Goal: Transaction & Acquisition: Register for event/course

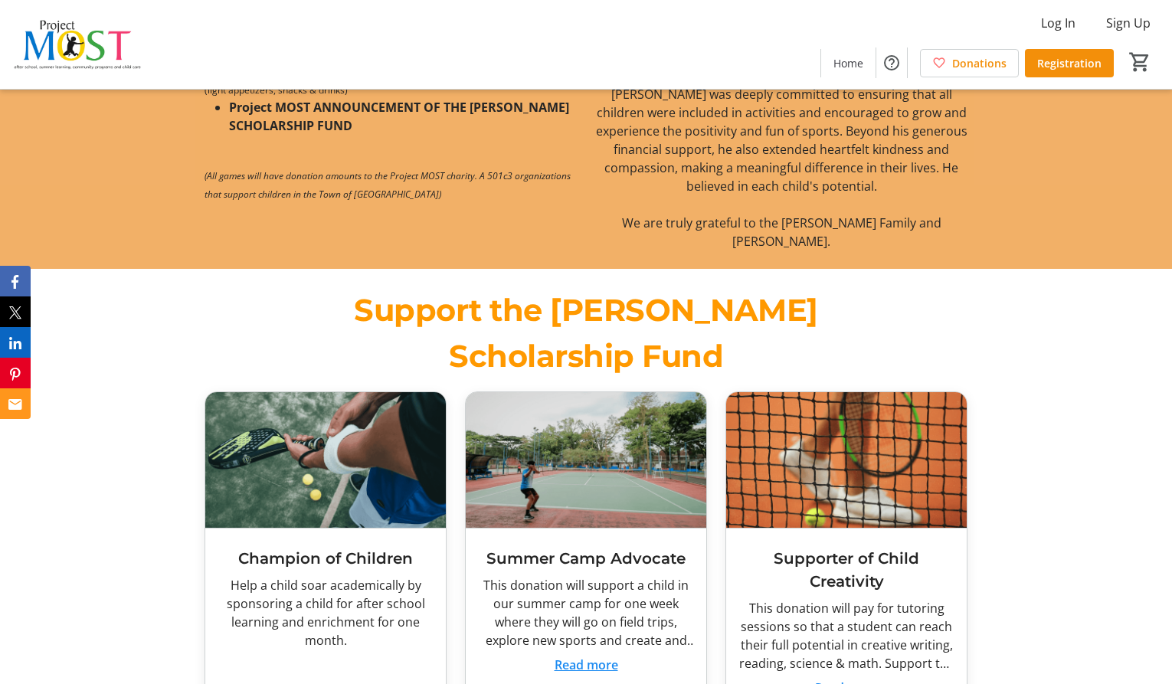
scroll to position [1146, 0]
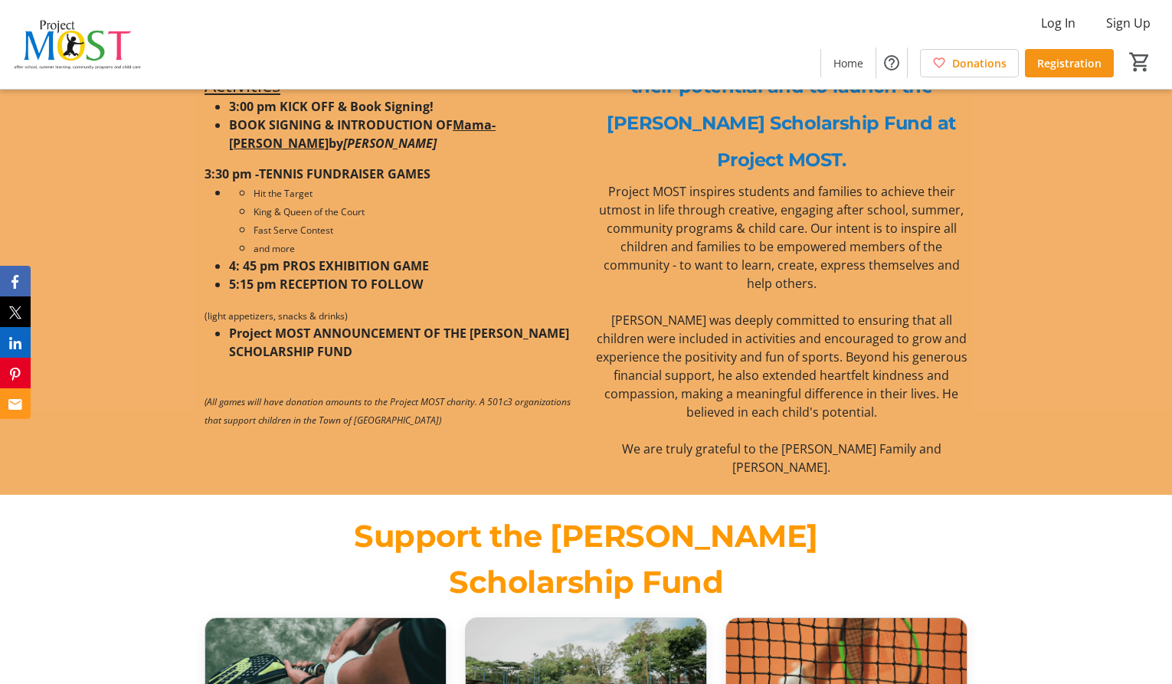
click at [1078, 55] on span "Registration" at bounding box center [1069, 63] width 64 height 16
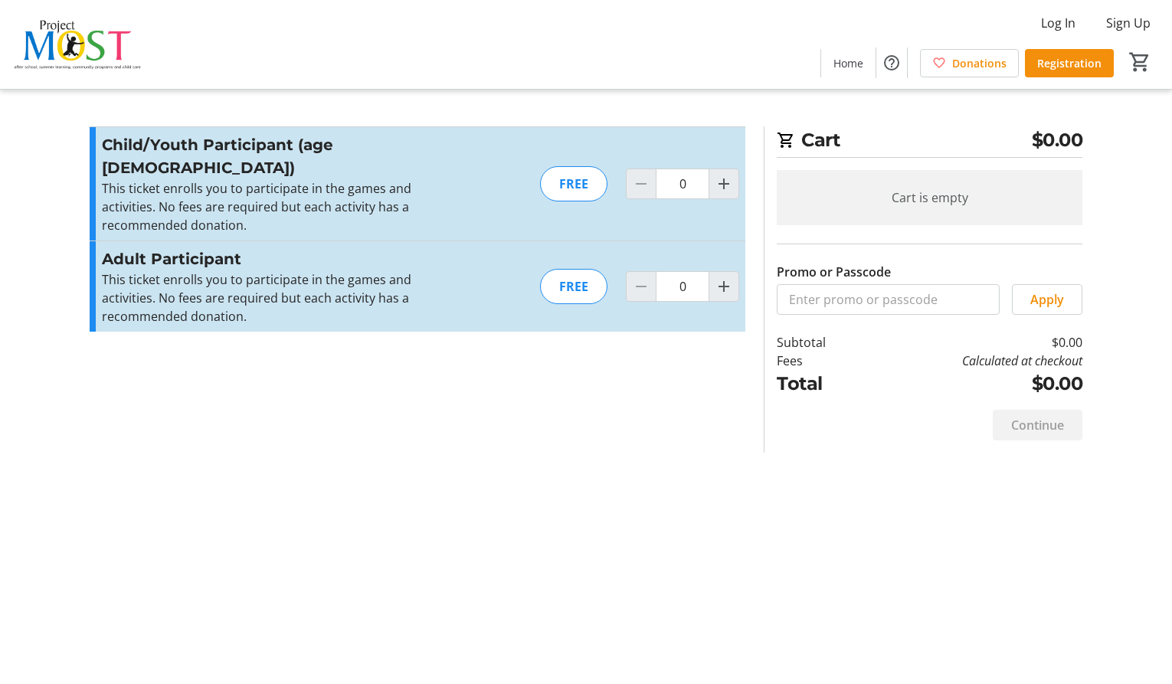
click at [53, 41] on img at bounding box center [77, 44] width 136 height 77
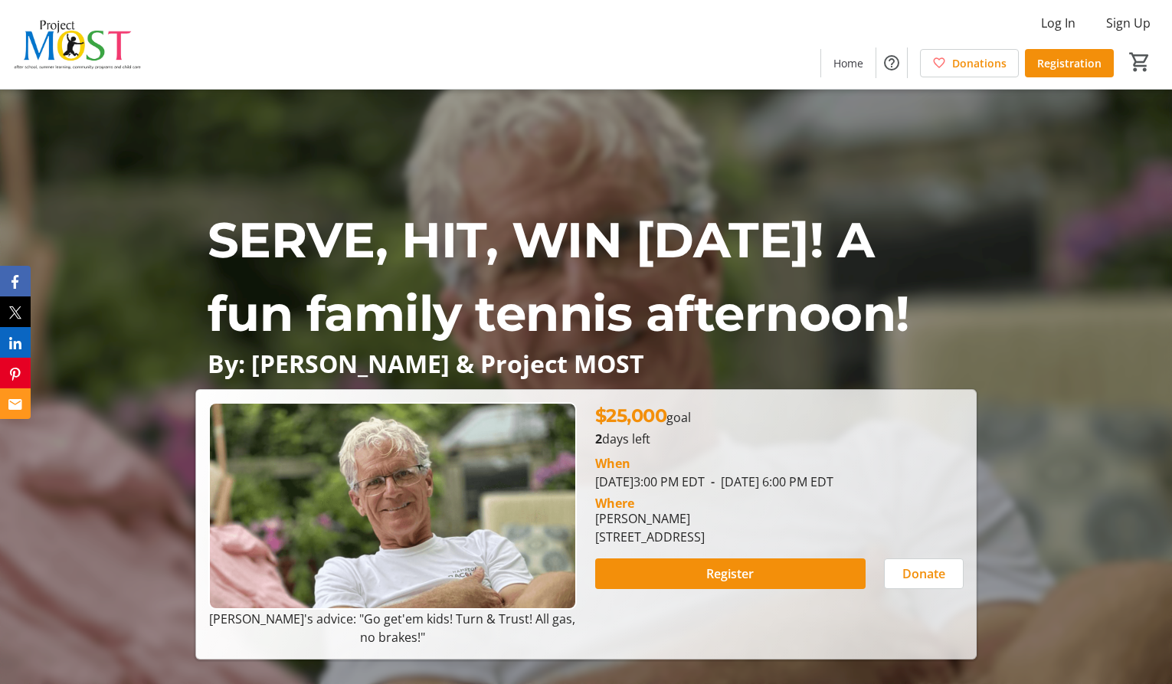
click at [90, 54] on img at bounding box center [77, 44] width 136 height 77
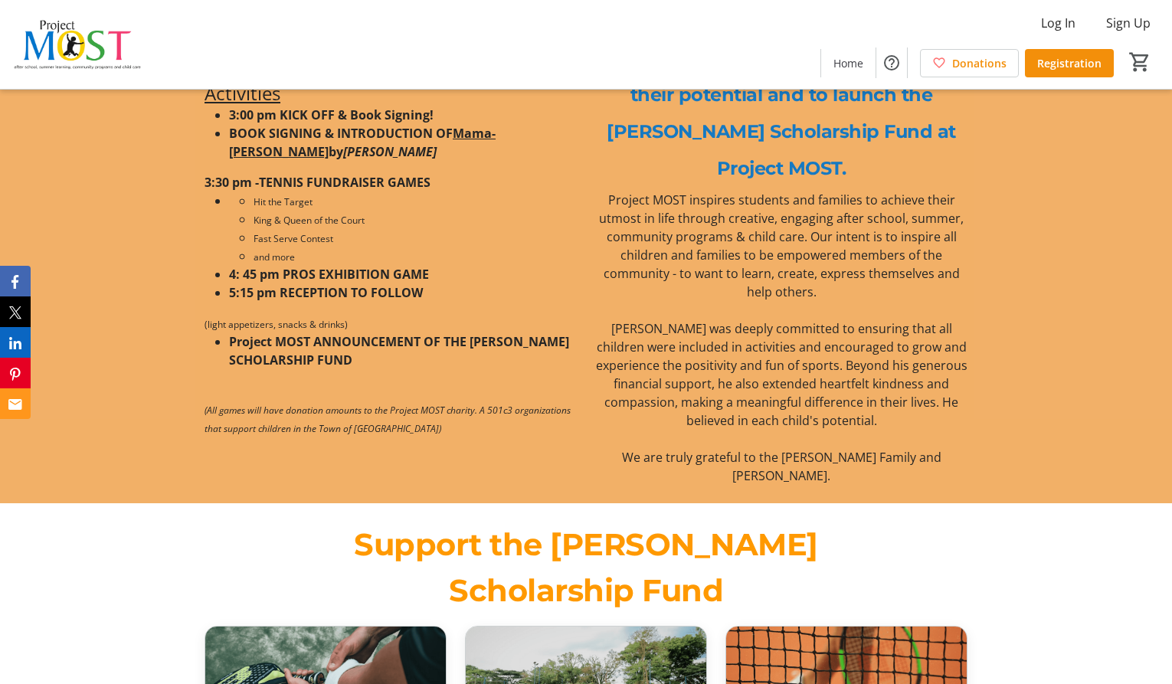
scroll to position [1146, 0]
